Goal: Transaction & Acquisition: Purchase product/service

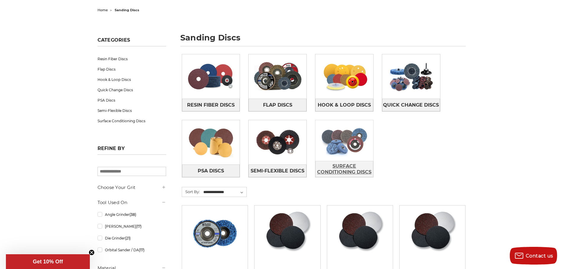
scroll to position [59, 0]
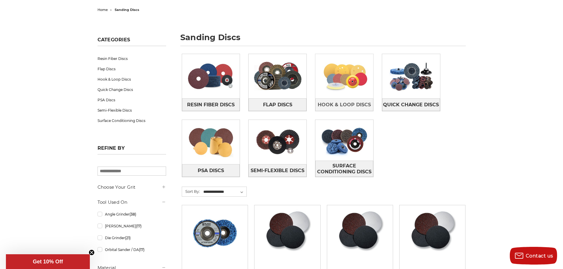
click at [341, 74] on img at bounding box center [344, 76] width 58 height 41
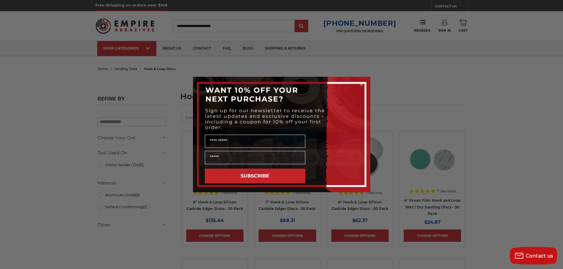
click at [362, 83] on circle "Close dialog" at bounding box center [361, 85] width 6 height 6
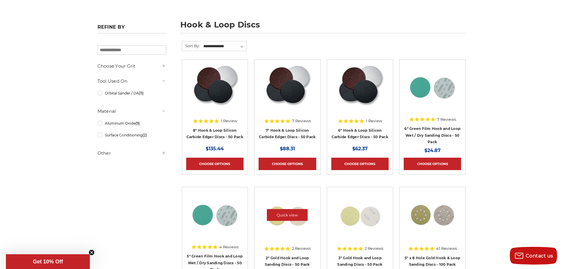
scroll to position [118, 0]
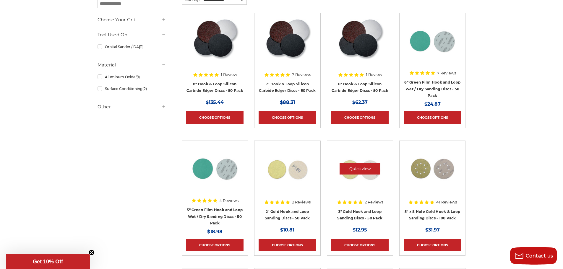
click at [360, 192] on div at bounding box center [359, 173] width 57 height 57
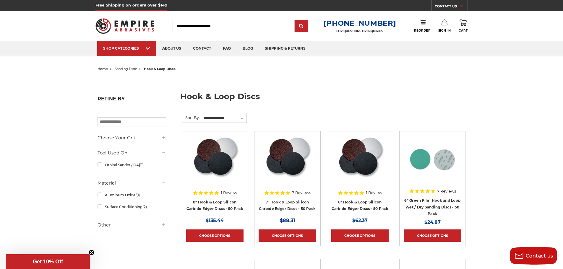
click at [161, 138] on h5 "Choose Your Grit" at bounding box center [131, 137] width 69 height 7
